Goal: Task Accomplishment & Management: Use online tool/utility

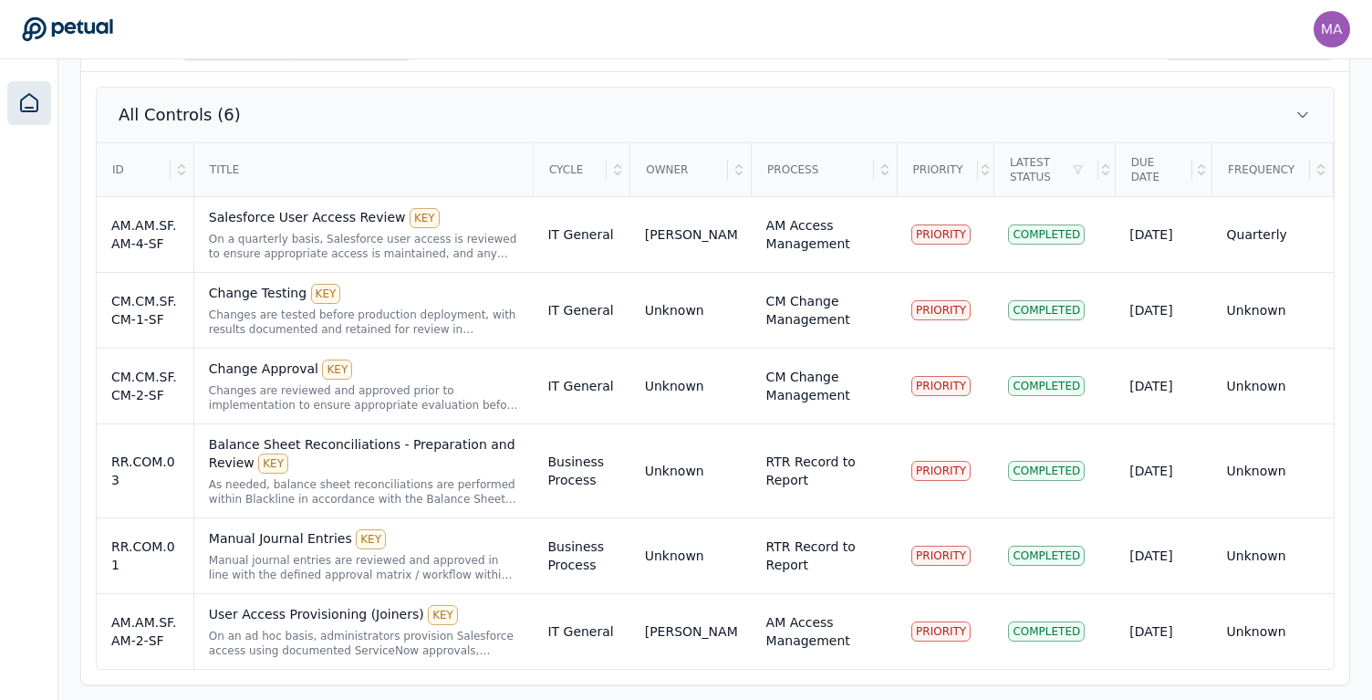
scroll to position [614, 0]
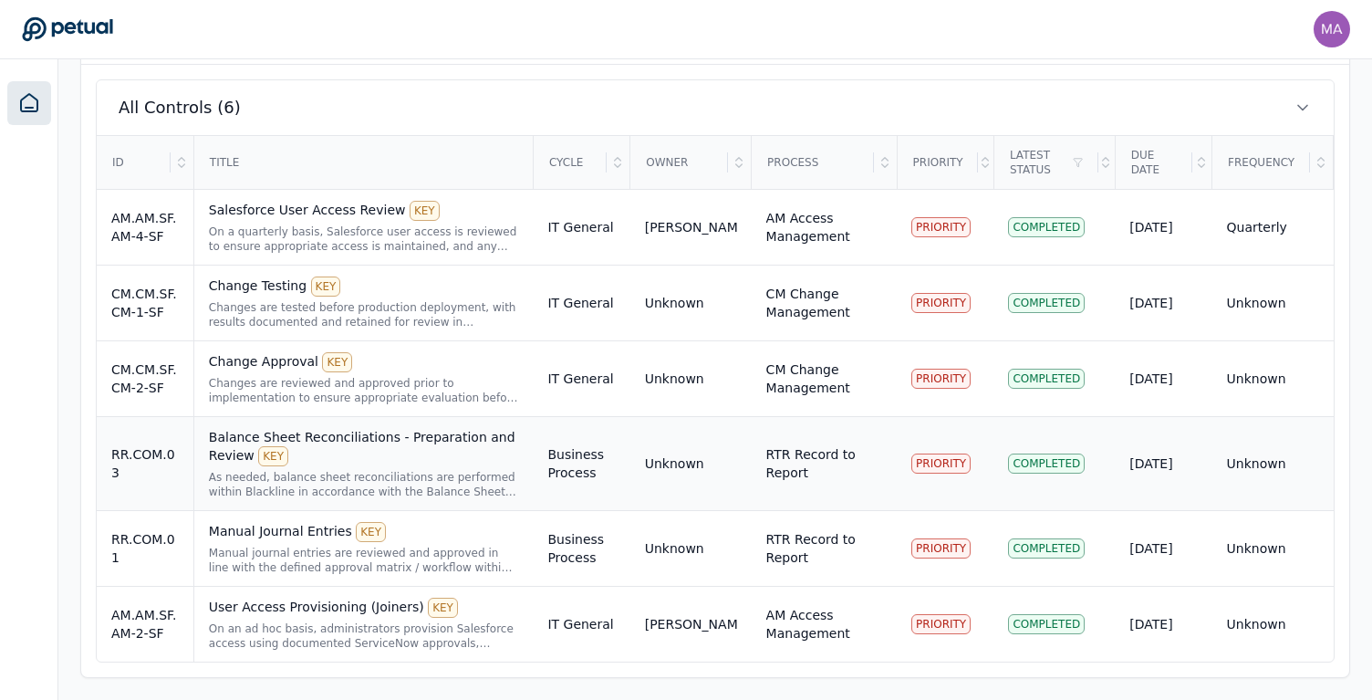
click at [352, 455] on div "Balance Sheet Reconciliations - Preparation and Review KEY" at bounding box center [364, 447] width 310 height 38
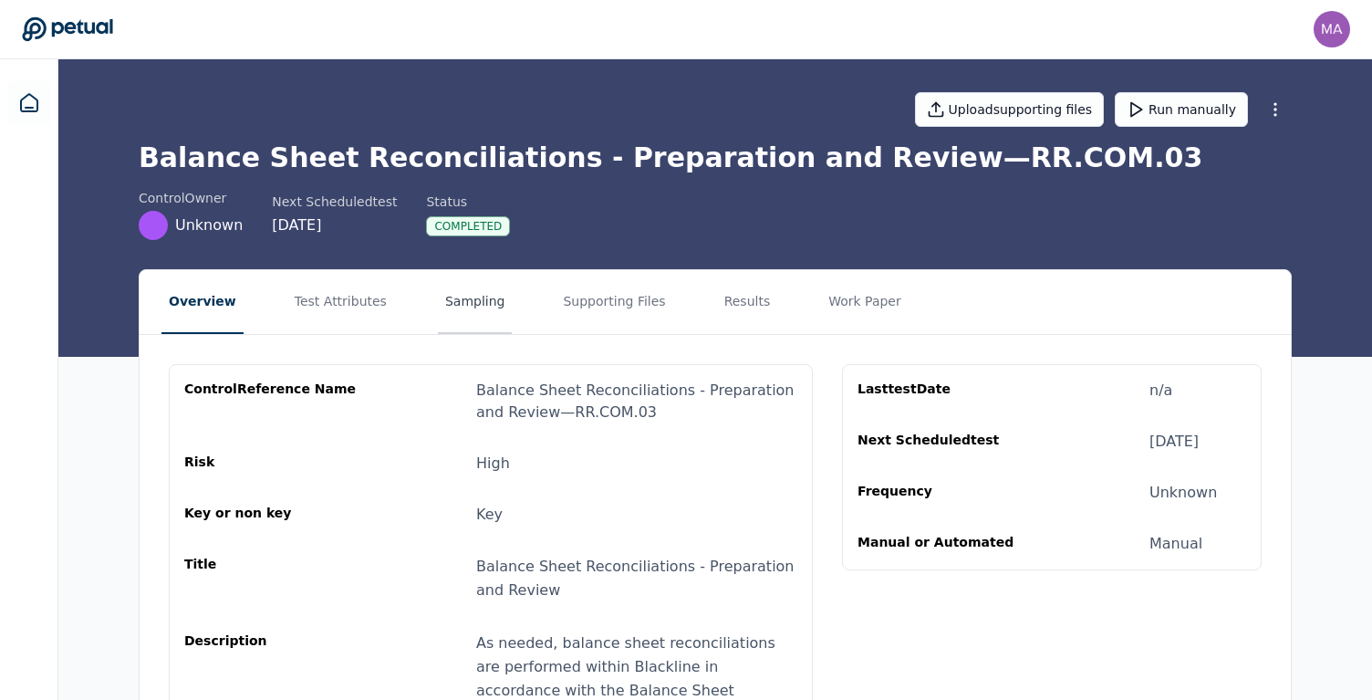
click at [443, 304] on button "Sampling" at bounding box center [475, 302] width 75 height 64
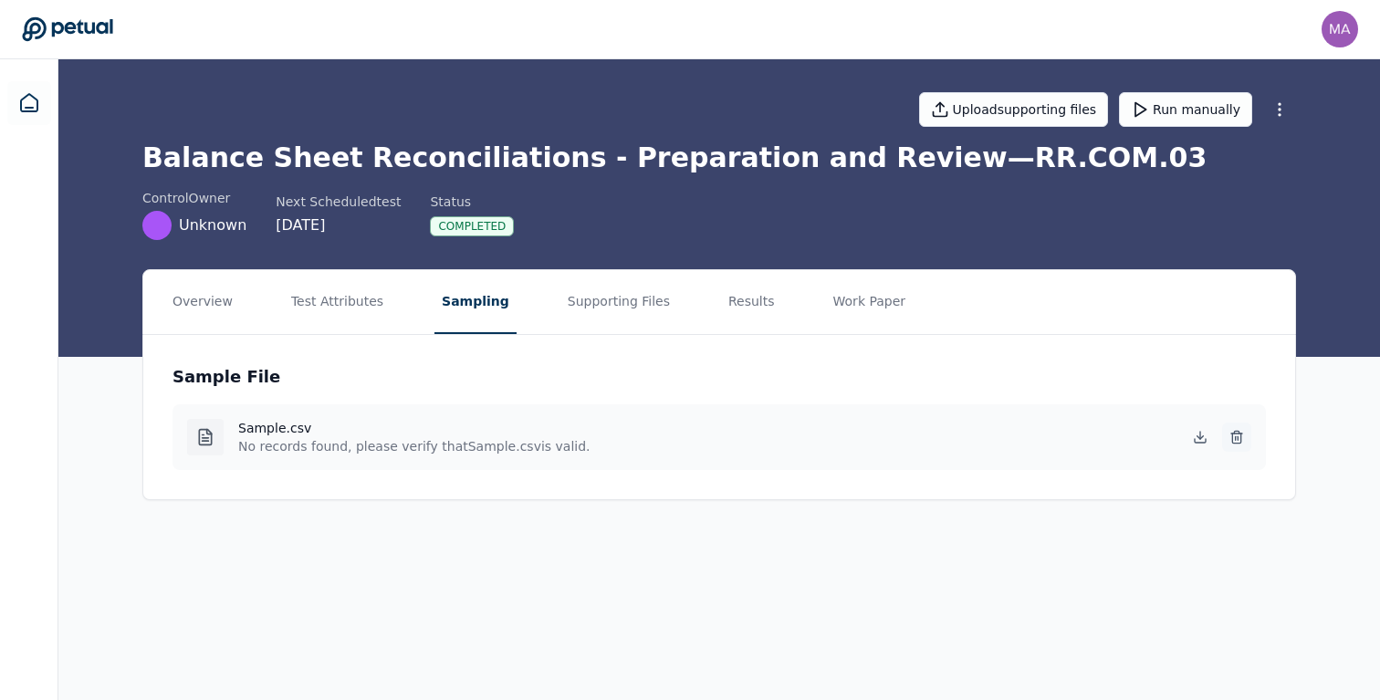
click at [1236, 441] on icon at bounding box center [1236, 437] width 15 height 15
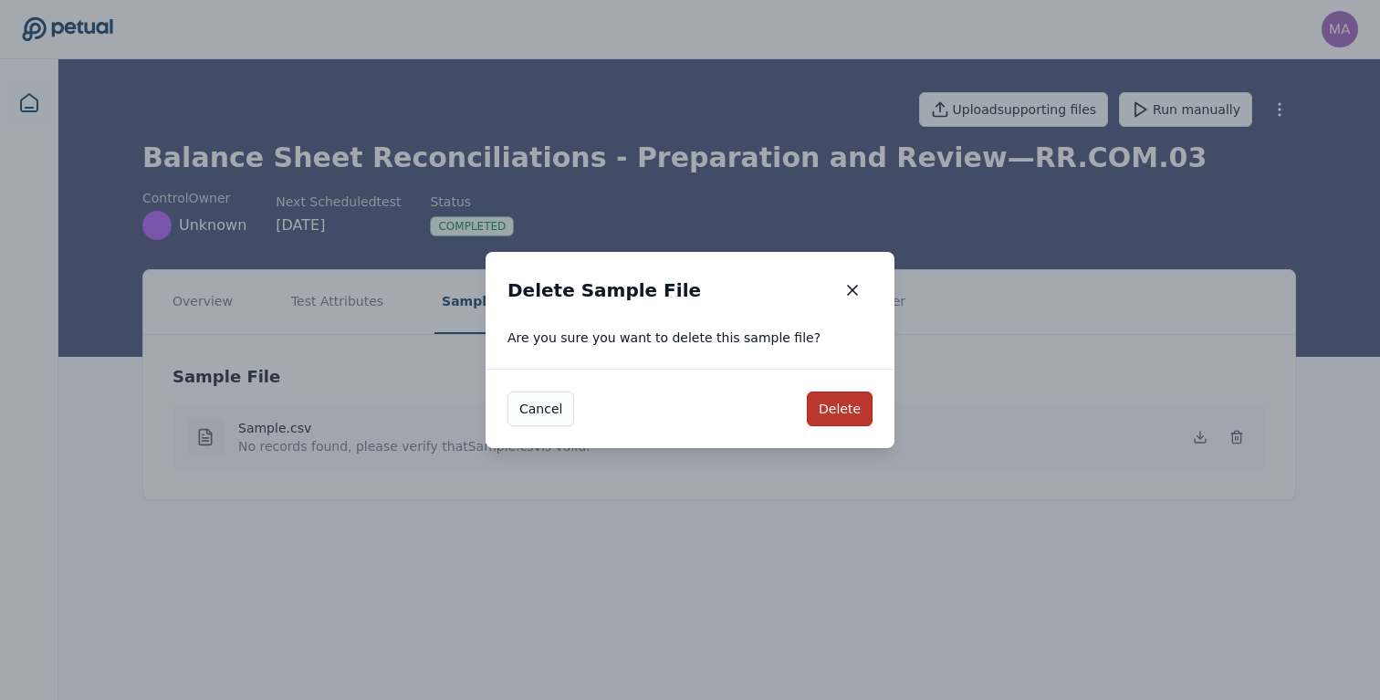
click at [847, 416] on button "Delete" at bounding box center [840, 408] width 66 height 35
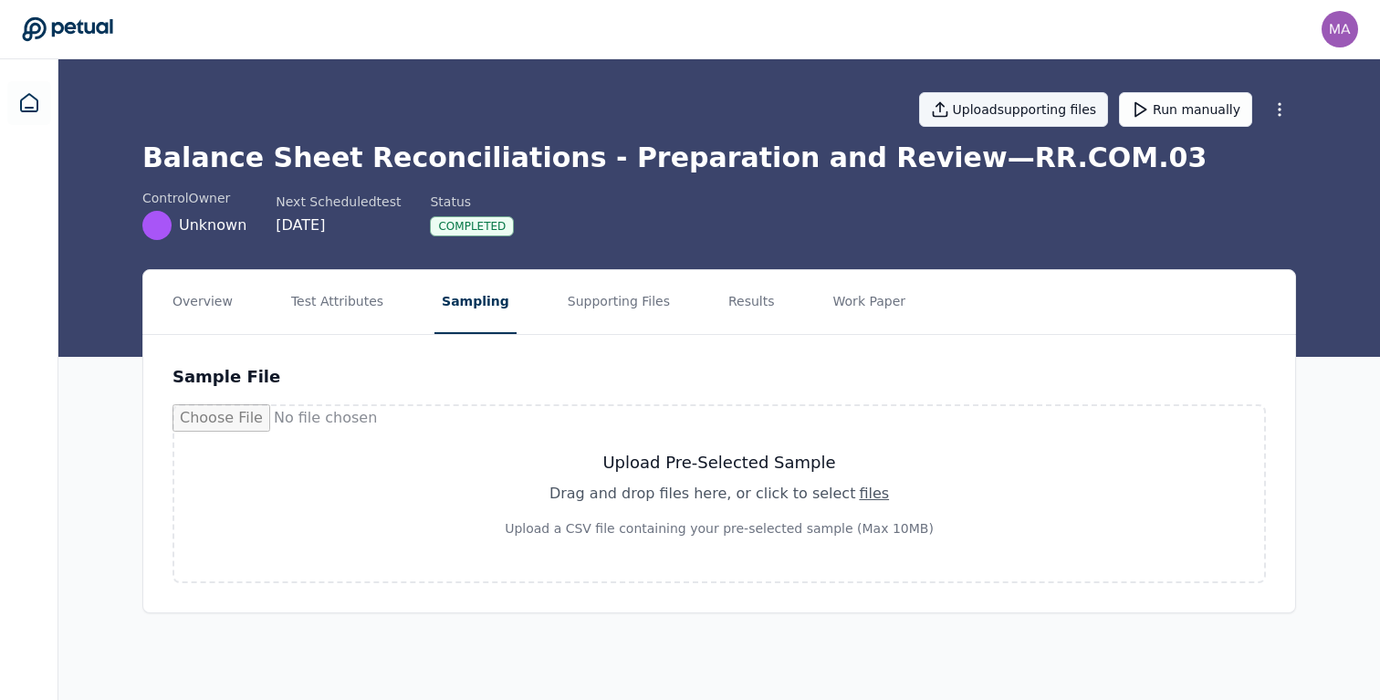
click at [1057, 110] on button "Upload supporting files" at bounding box center [1014, 109] width 190 height 35
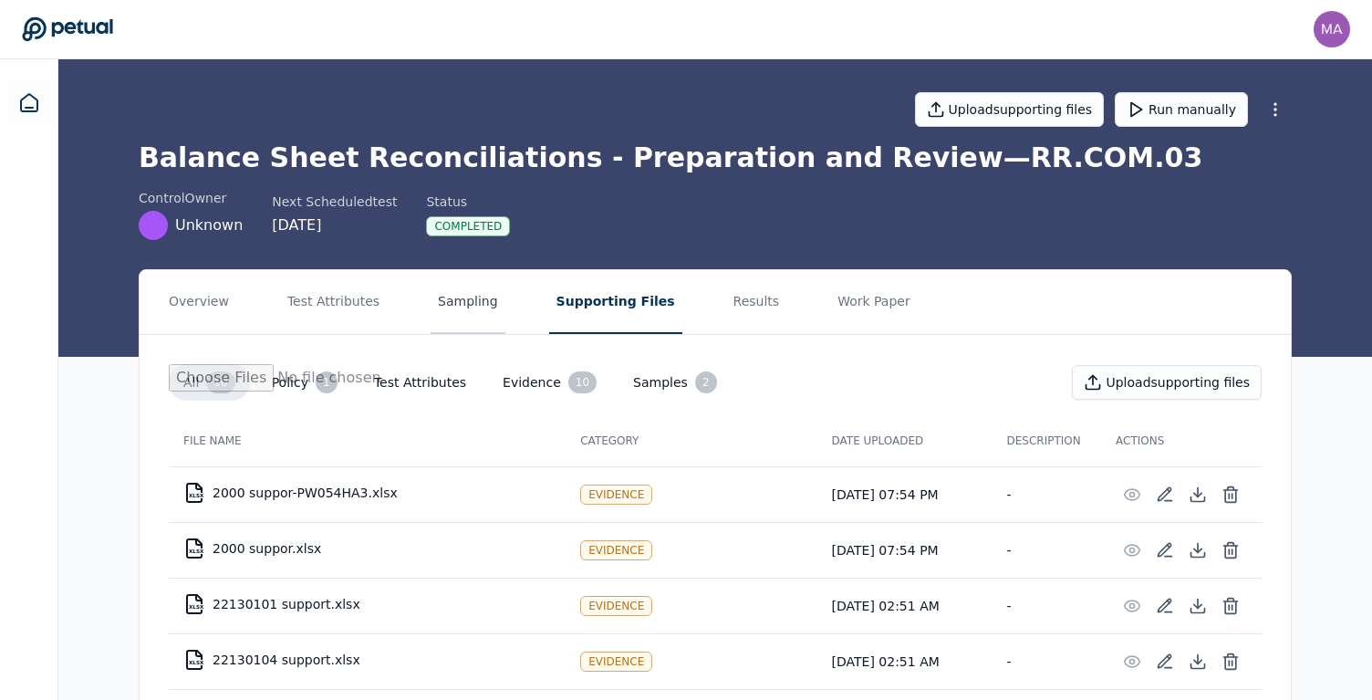
click at [435, 306] on button "Sampling" at bounding box center [468, 302] width 75 height 64
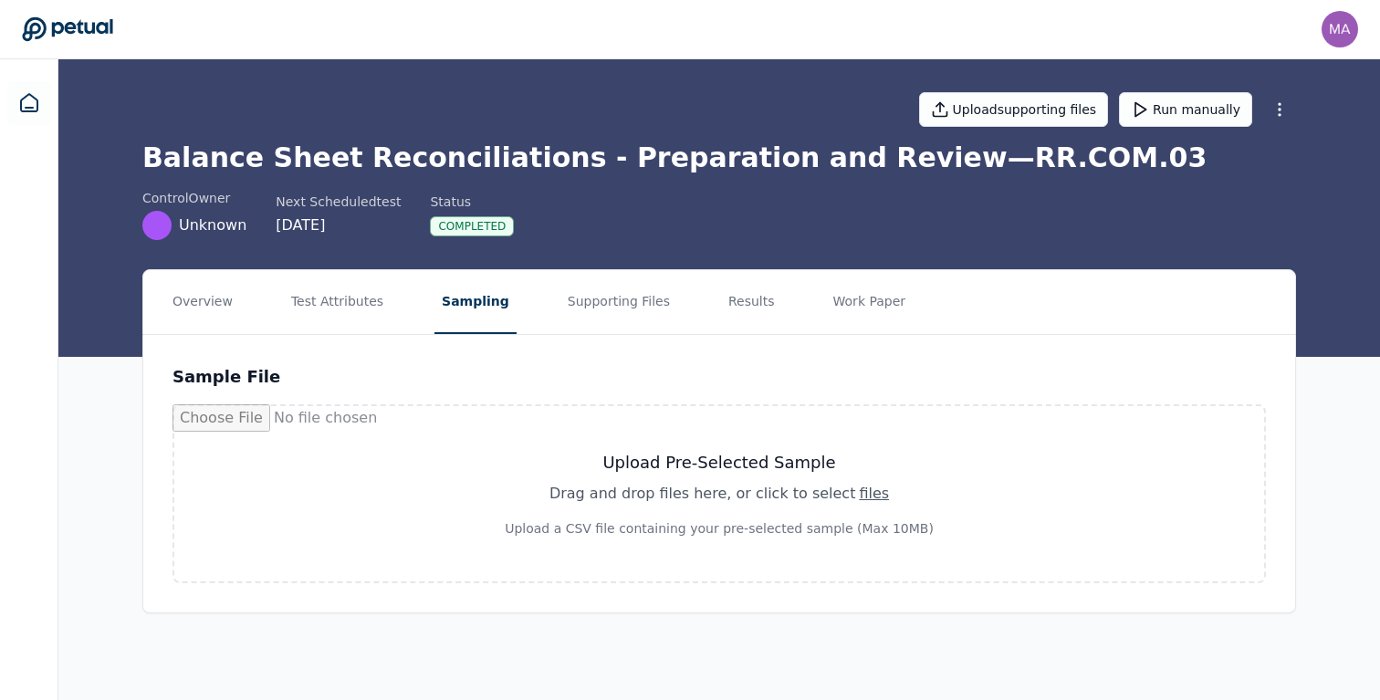
click at [769, 486] on div "Drag and drop files here , or click to select files" at bounding box center [719, 494] width 1002 height 22
type input "**********"
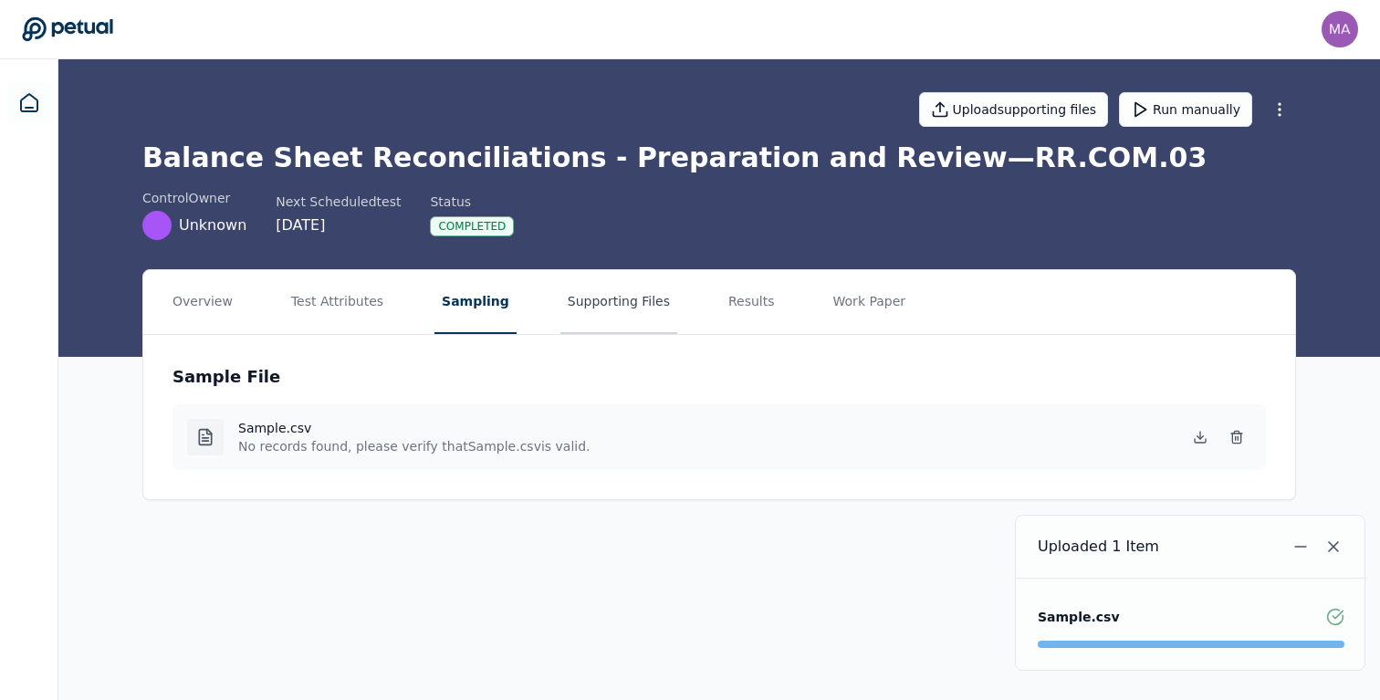
click at [598, 308] on button "Supporting Files" at bounding box center [618, 302] width 117 height 64
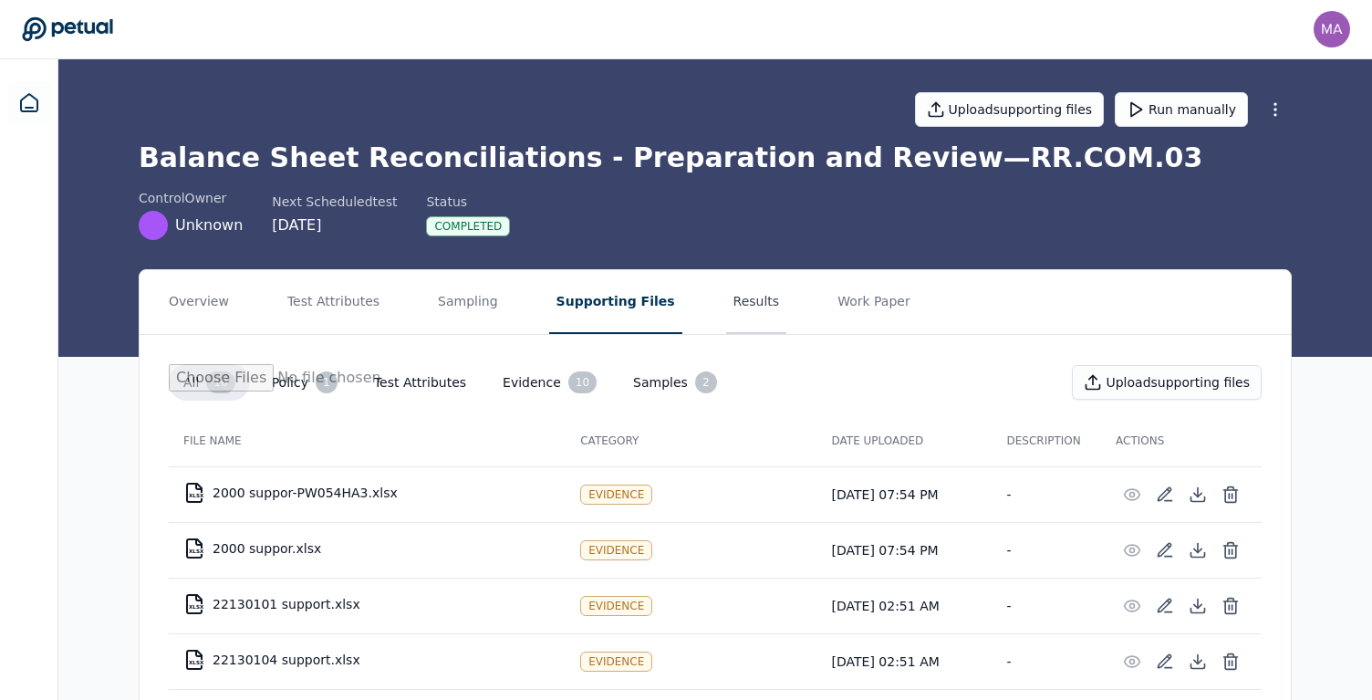
click at [726, 307] on button "Results" at bounding box center [756, 302] width 61 height 64
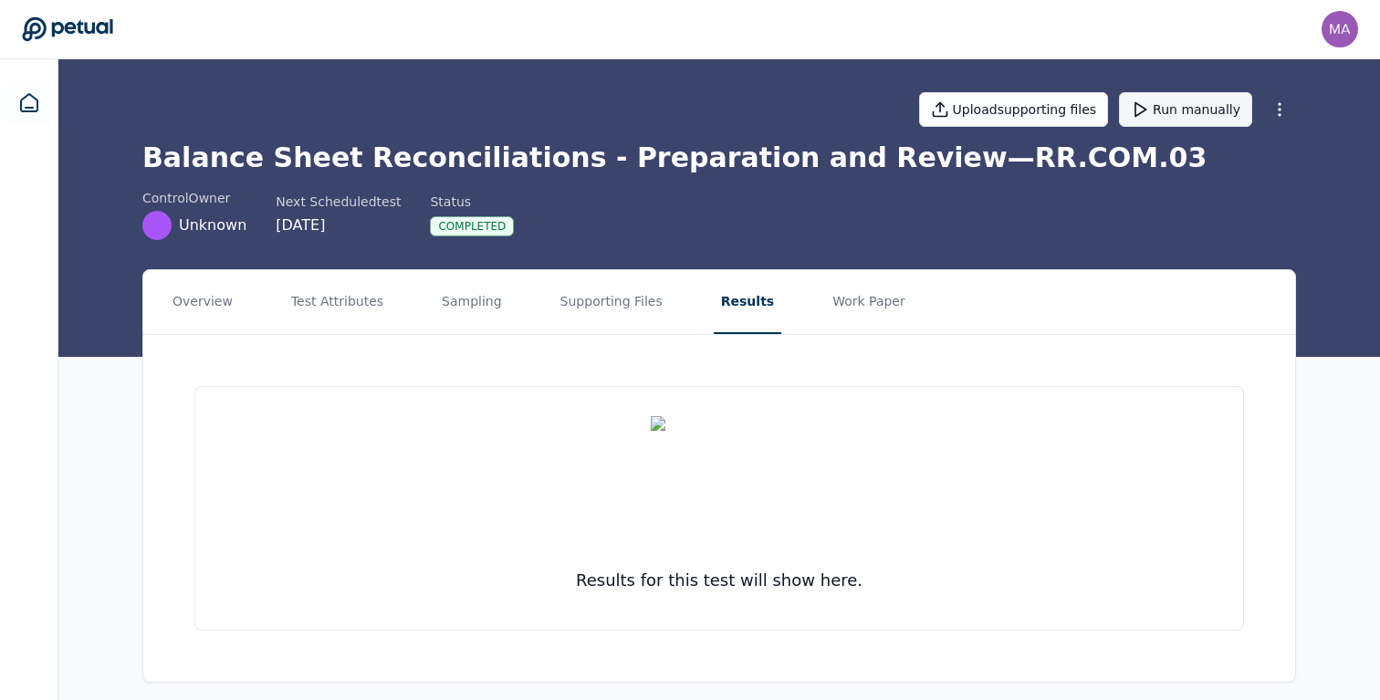
click at [1149, 104] on icon at bounding box center [1139, 109] width 18 height 18
